Goal: Information Seeking & Learning: Learn about a topic

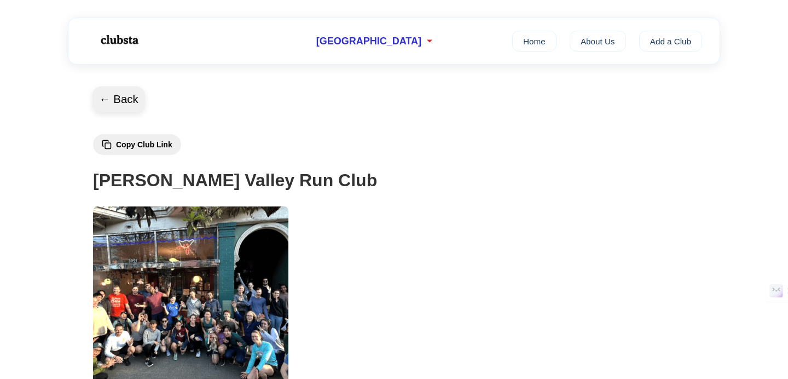
click at [132, 99] on button "← Back" at bounding box center [119, 100] width 53 height 26
click at [368, 44] on span "[GEOGRAPHIC_DATA]" at bounding box center [368, 41] width 105 height 11
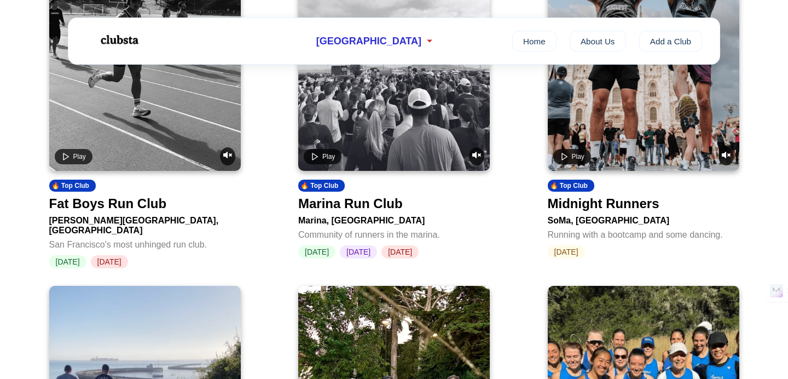
scroll to position [559, 0]
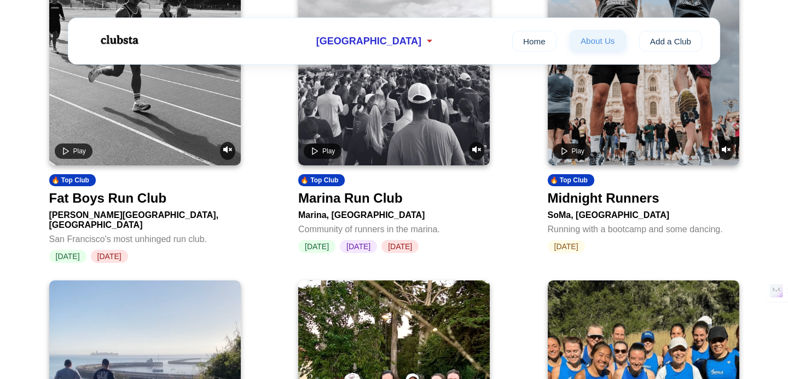
click at [600, 37] on link "About Us" at bounding box center [598, 40] width 56 height 21
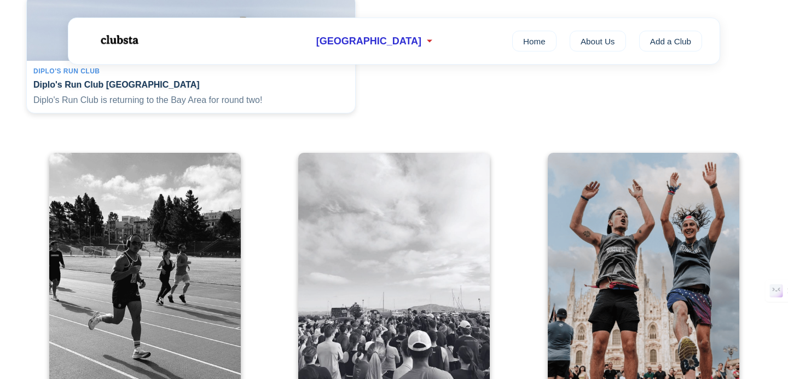
scroll to position [310, 0]
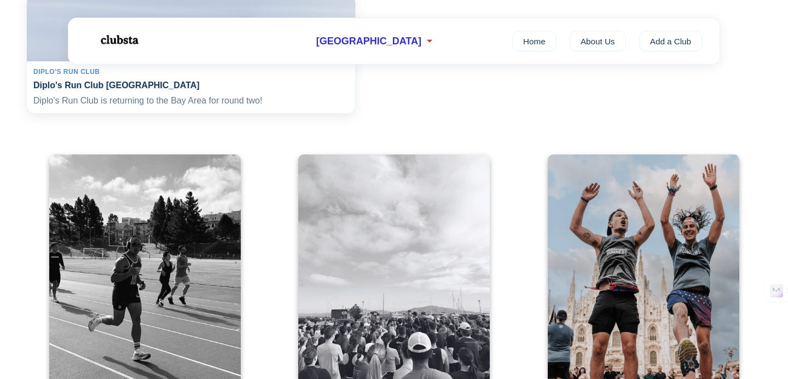
click at [268, 82] on div "Diplo's Run Club Diplo's Run Club San Francisco Diplo's Run Club is returning t…" at bounding box center [191, 87] width 328 height 53
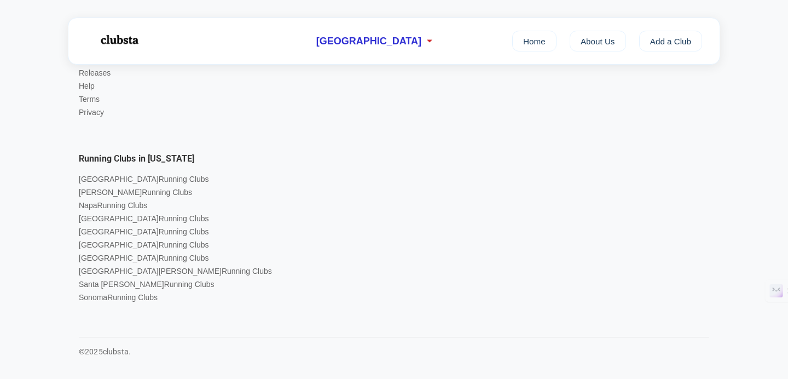
scroll to position [661, 0]
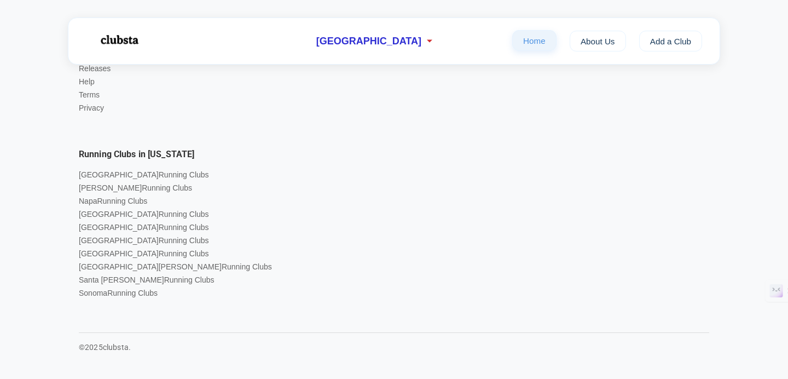
click at [529, 42] on link "Home" at bounding box center [534, 40] width 44 height 21
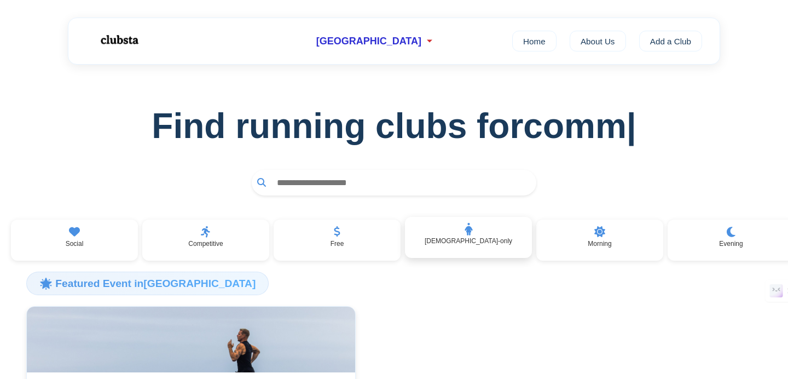
click at [471, 255] on div "[DEMOGRAPHIC_DATA]-only" at bounding box center [468, 238] width 127 height 42
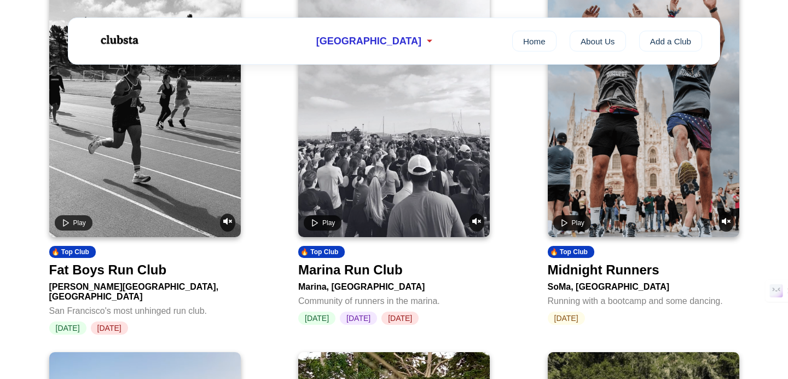
scroll to position [530, 0]
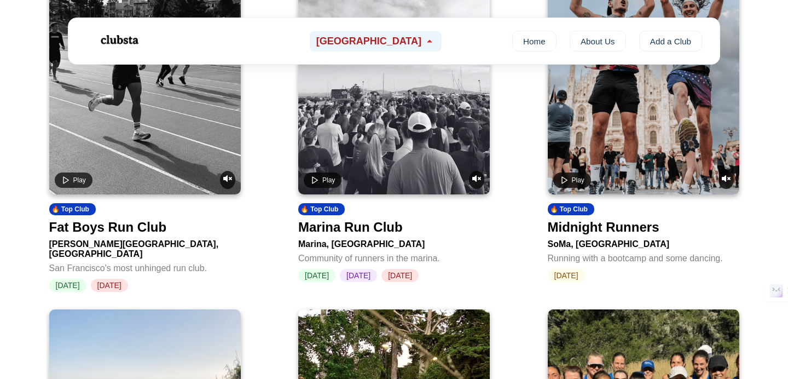
click at [367, 40] on span "[GEOGRAPHIC_DATA]" at bounding box center [368, 41] width 105 height 11
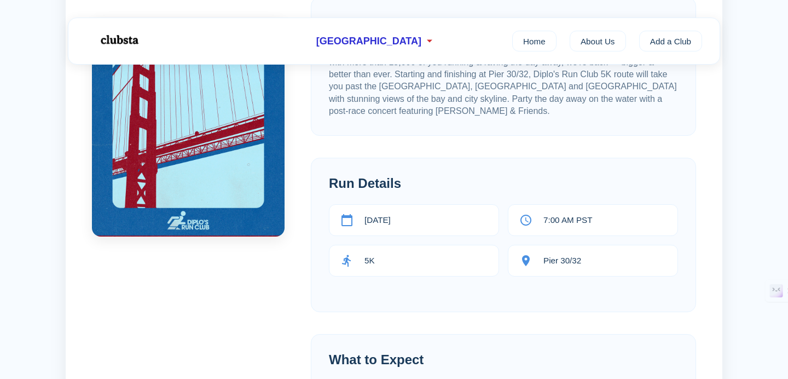
scroll to position [227, 0]
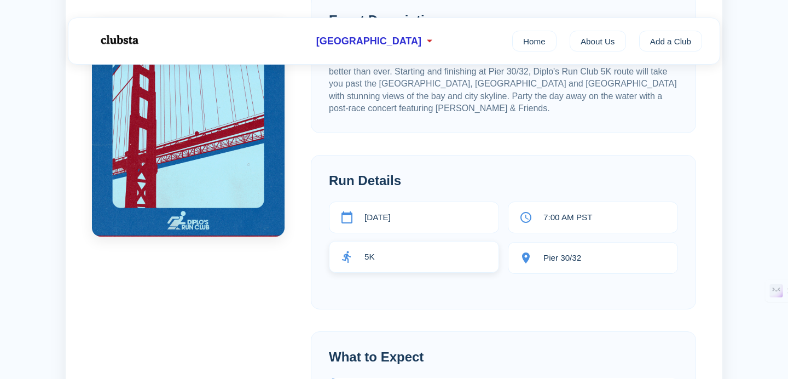
click at [416, 261] on div "5K" at bounding box center [414, 257] width 170 height 32
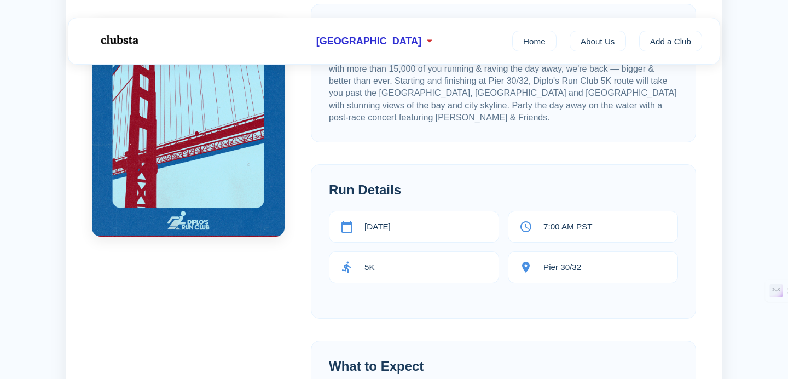
scroll to position [221, 0]
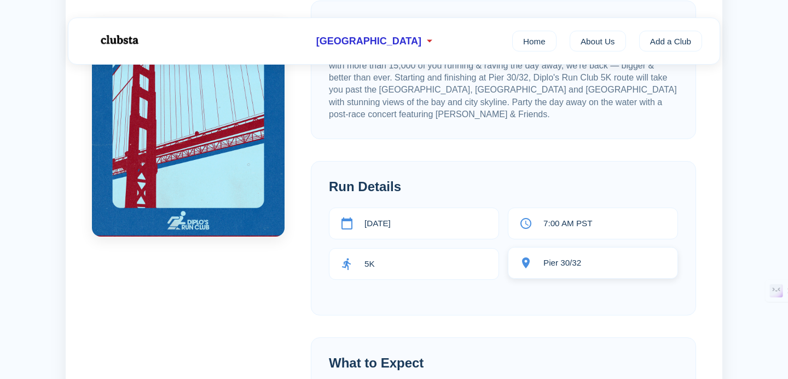
click at [546, 261] on span "Pier 30/32" at bounding box center [563, 262] width 38 height 9
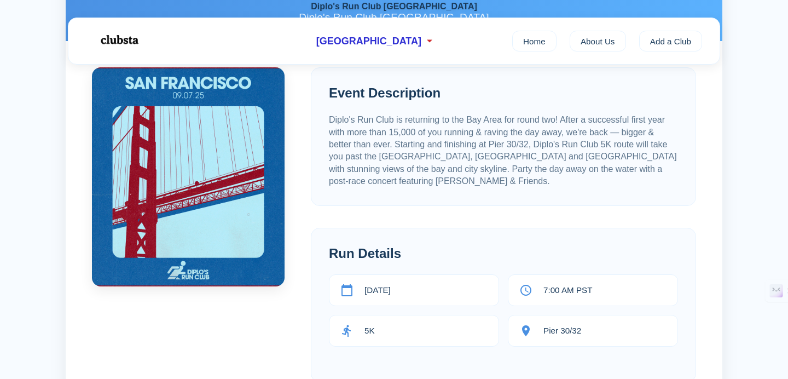
scroll to position [156, 0]
